Goal: Task Accomplishment & Management: Complete application form

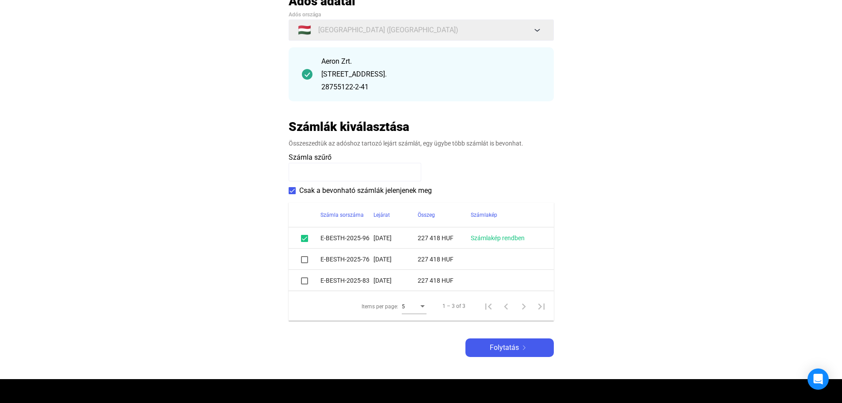
scroll to position [88, 0]
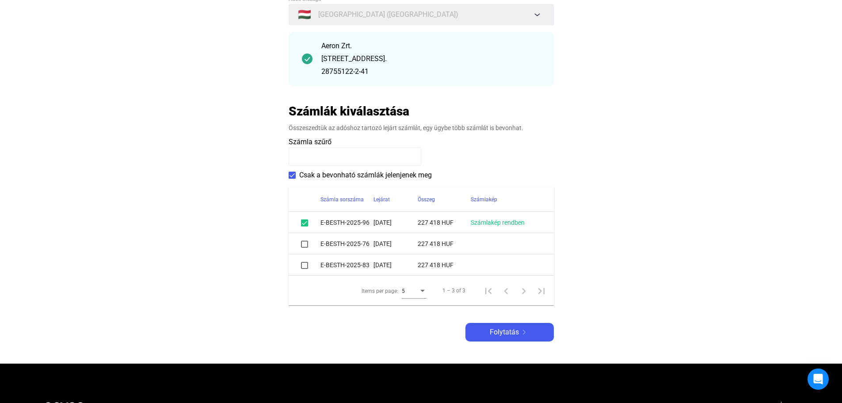
click at [305, 246] on span at bounding box center [304, 244] width 7 height 7
click at [304, 267] on span at bounding box center [304, 265] width 7 height 7
click at [509, 333] on span "Folytatás" at bounding box center [504, 332] width 29 height 11
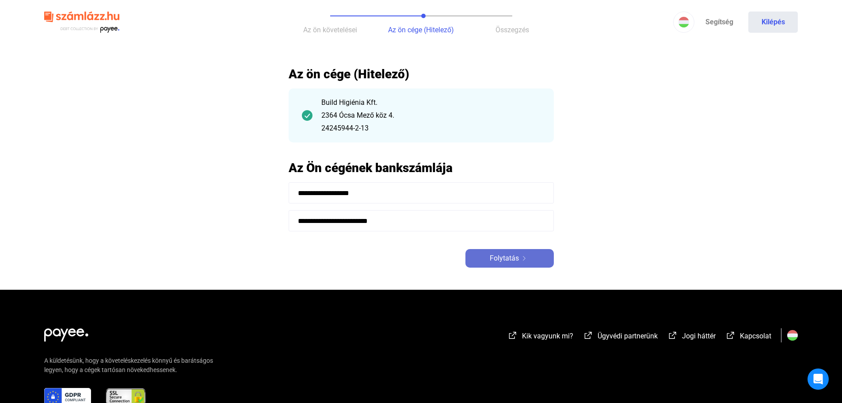
click at [509, 258] on span "Folytatás" at bounding box center [504, 258] width 29 height 11
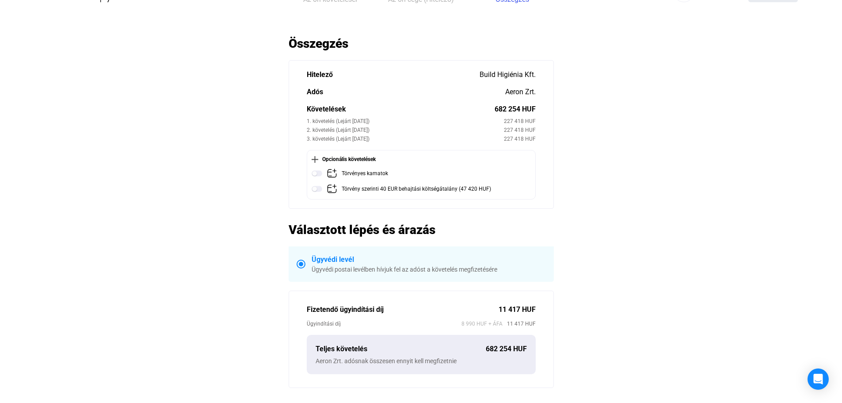
scroll to position [44, 0]
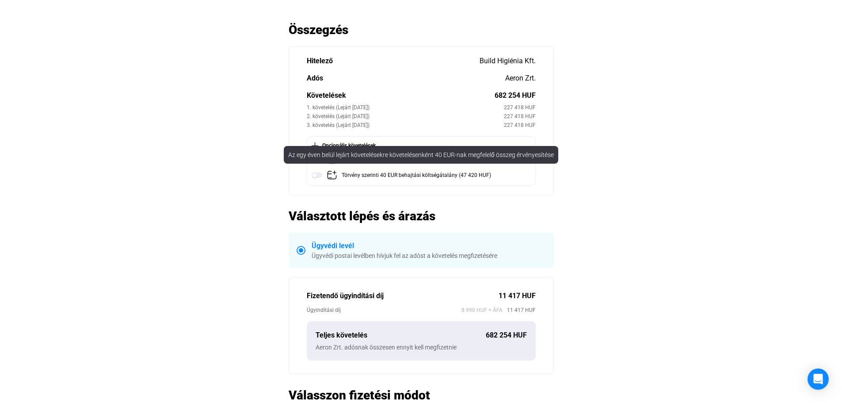
click at [331, 177] on img at bounding box center [332, 175] width 11 height 11
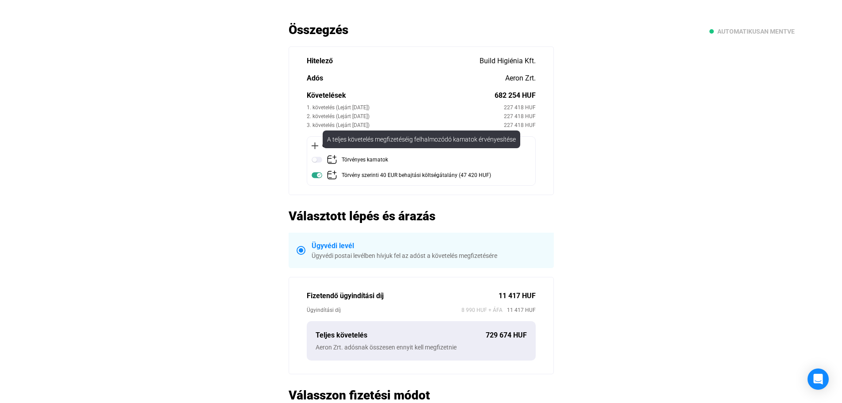
click at [330, 158] on img at bounding box center [332, 159] width 11 height 11
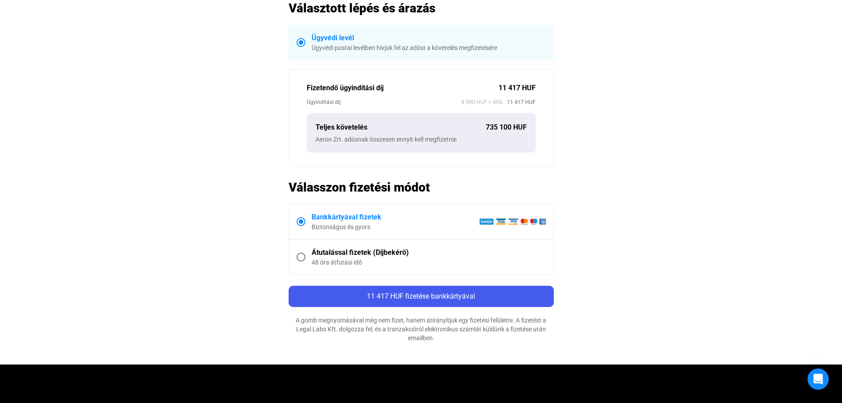
scroll to position [310, 0]
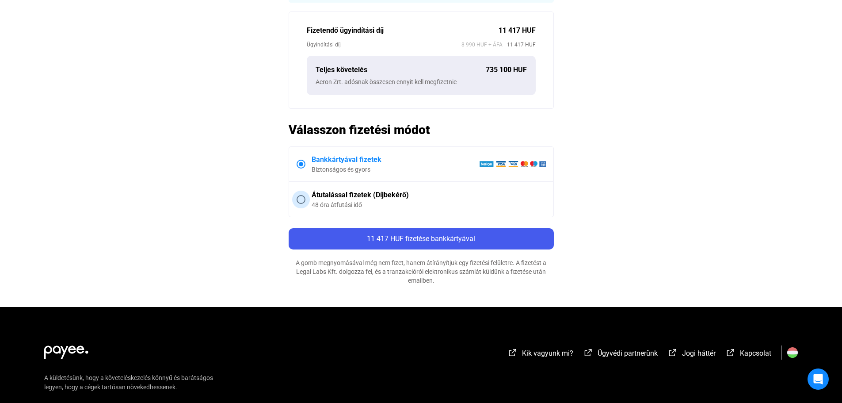
click at [303, 201] on span at bounding box center [301, 199] width 9 height 9
click at [302, 165] on span at bounding box center [301, 164] width 9 height 9
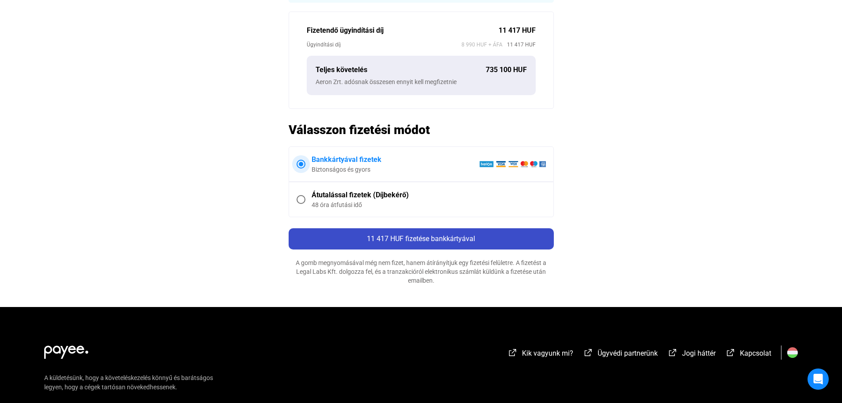
click at [415, 236] on span "11 417 HUF fizetése bankkártyával" at bounding box center [421, 238] width 108 height 8
